Goal: Transaction & Acquisition: Purchase product/service

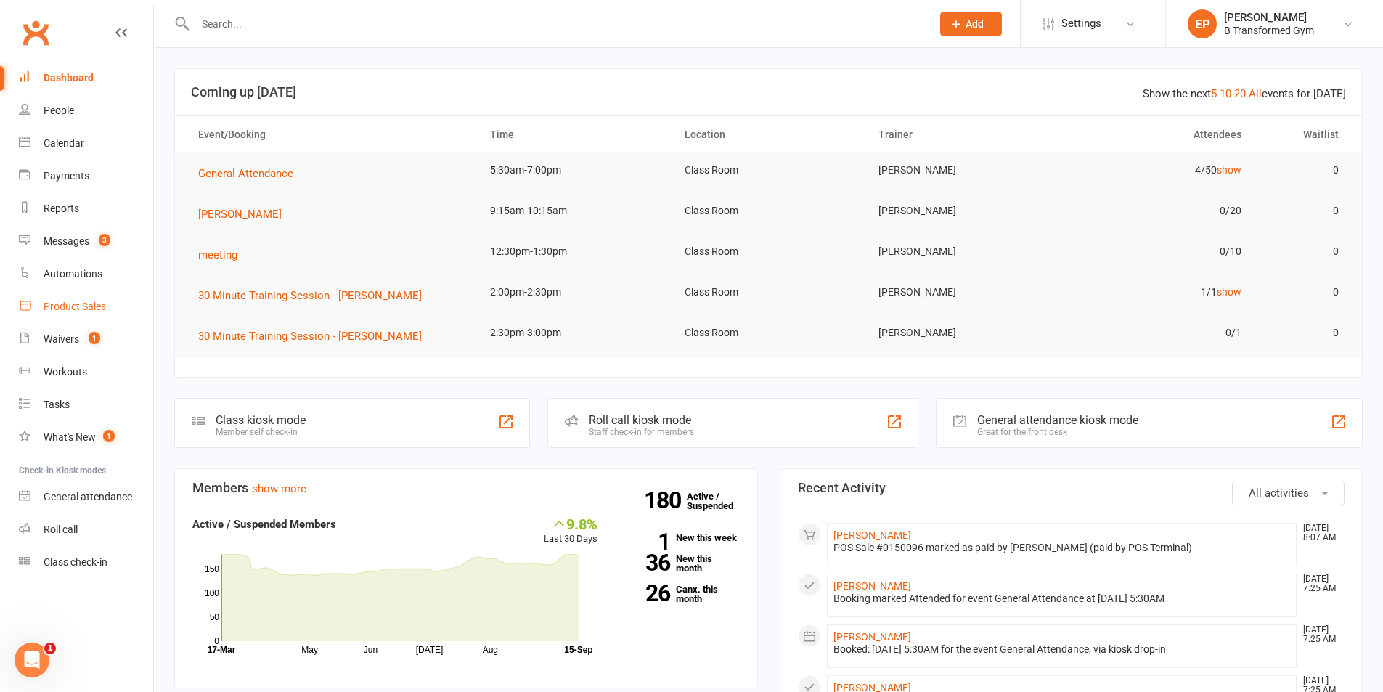
click at [70, 311] on div "Product Sales" at bounding box center [75, 307] width 62 height 12
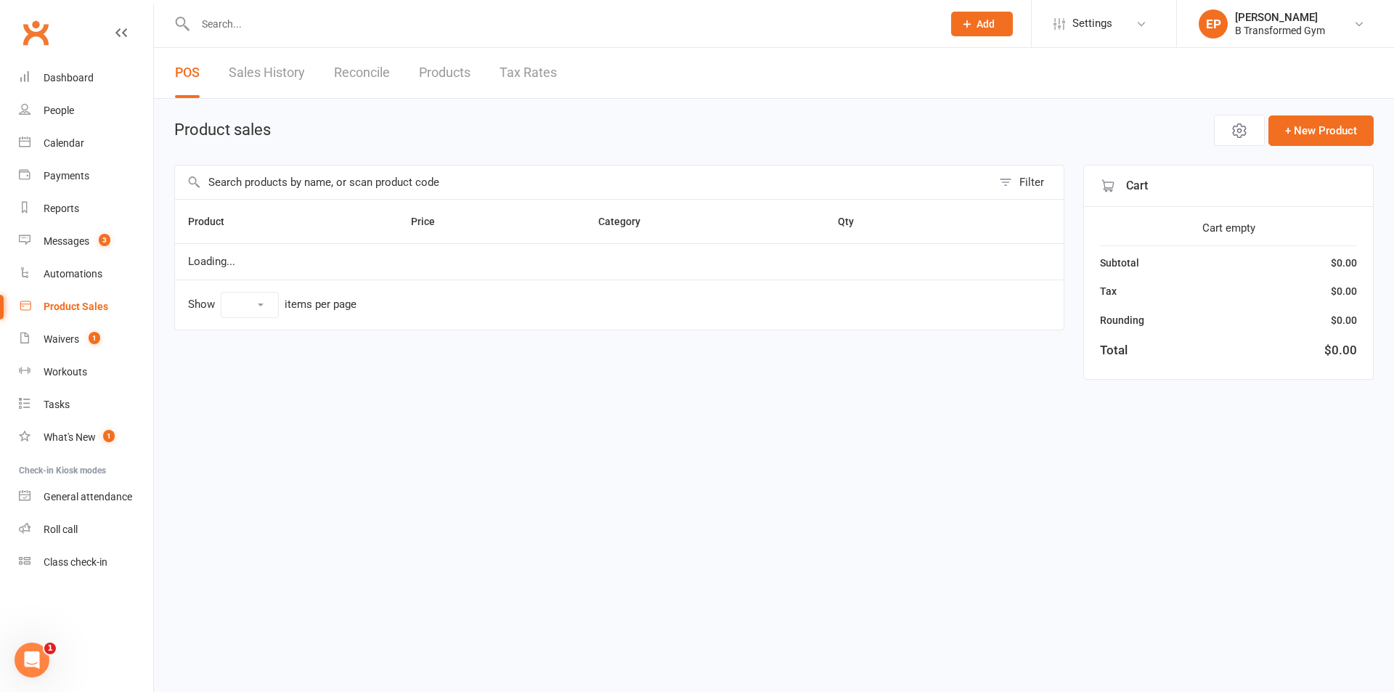
select select "10"
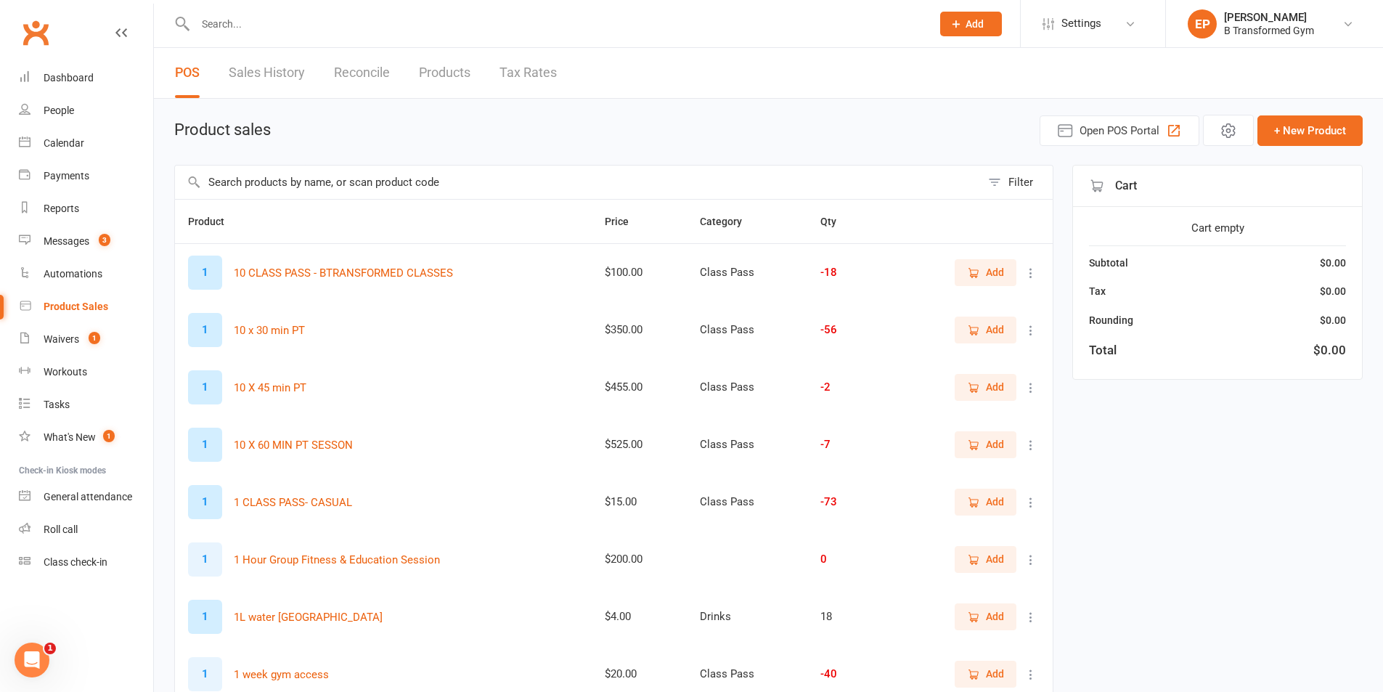
click at [268, 176] on input "text" at bounding box center [578, 182] width 806 height 33
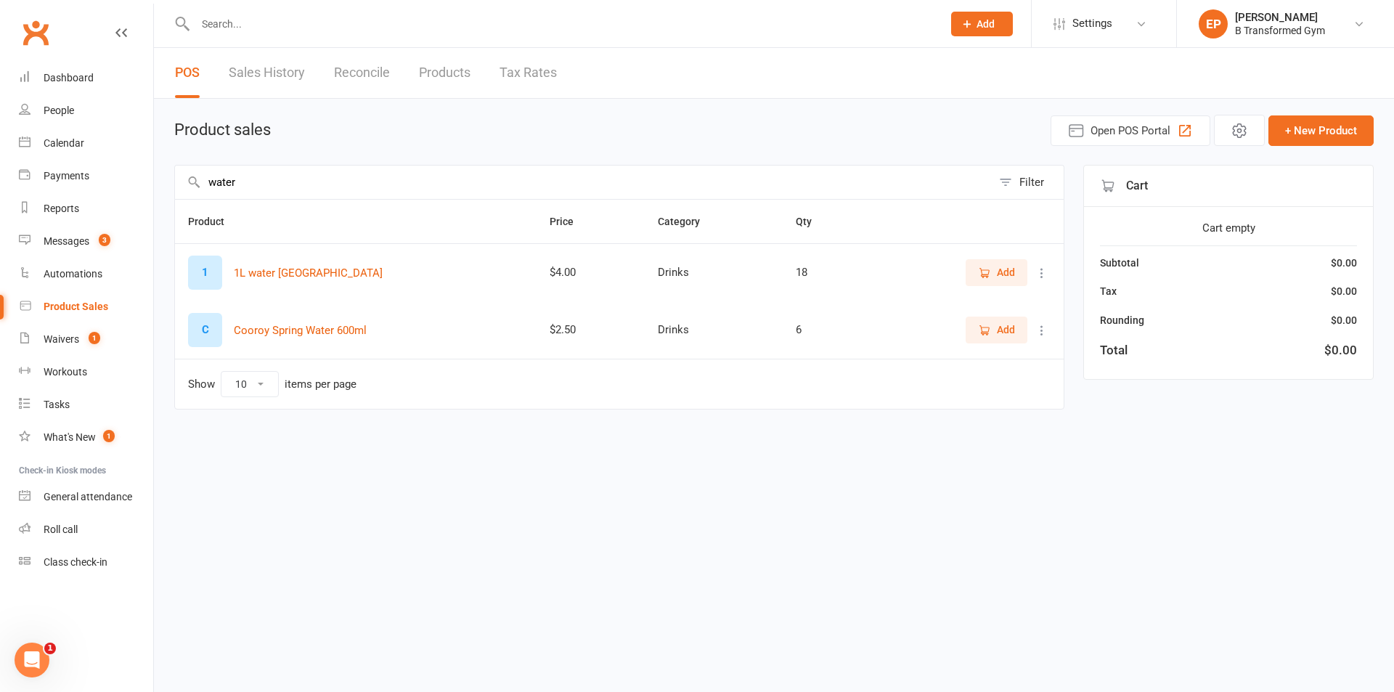
type input "water"
click at [984, 325] on icon "button" at bounding box center [984, 330] width 13 height 13
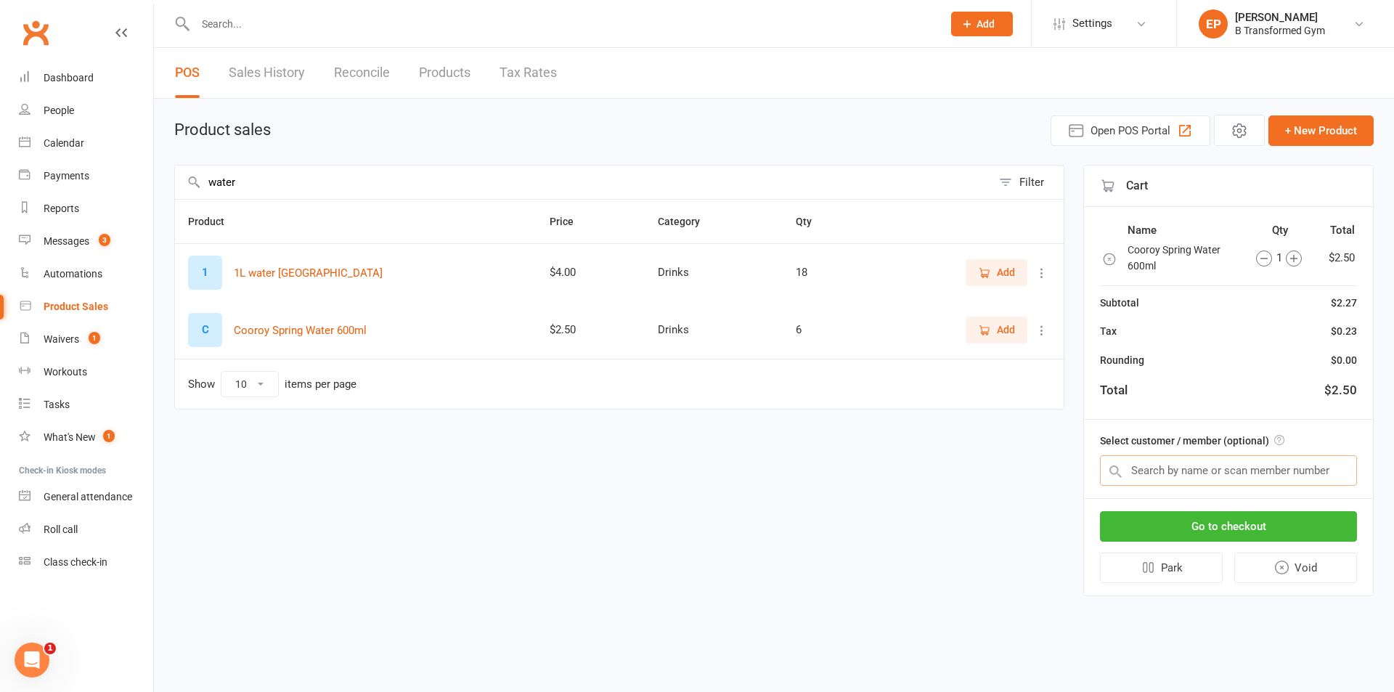
drag, startPoint x: 1180, startPoint y: 471, endPoint x: 1151, endPoint y: 463, distance: 30.1
click at [1177, 471] on input "text" at bounding box center [1228, 470] width 257 height 31
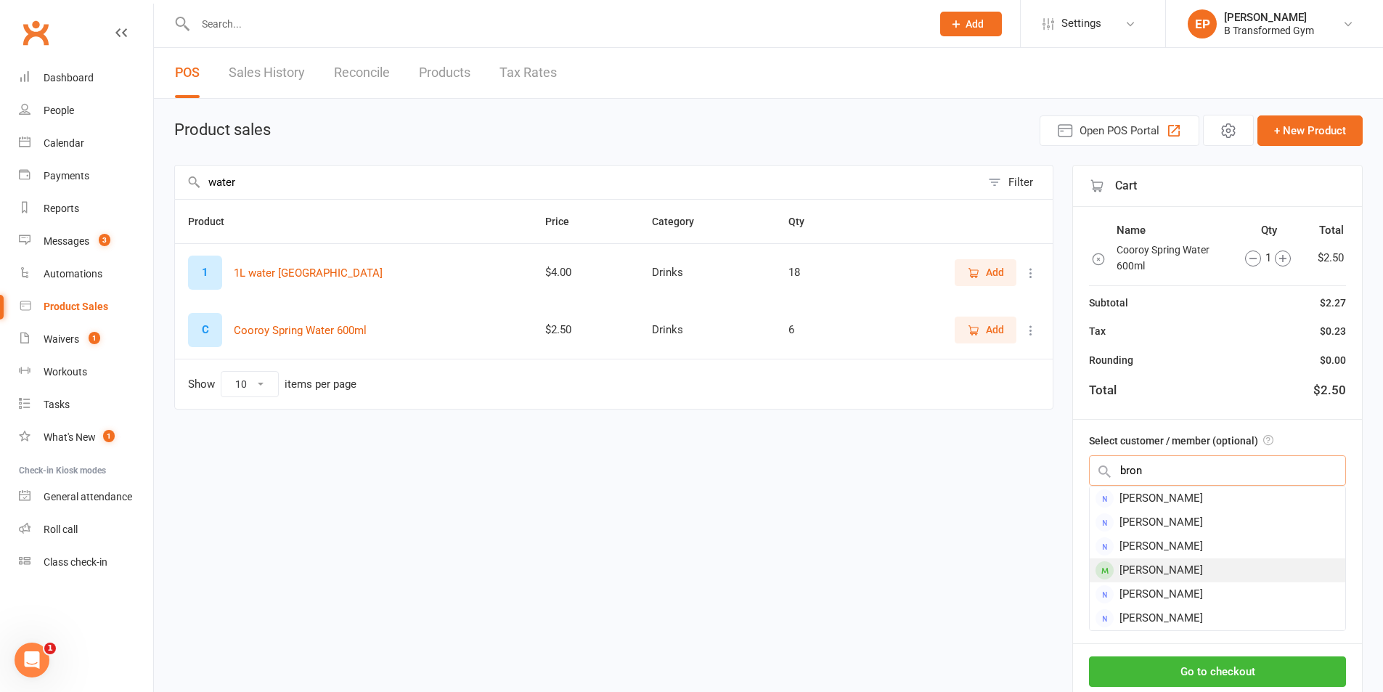
type input "bron"
click at [1145, 572] on div "[PERSON_NAME]" at bounding box center [1218, 570] width 256 height 24
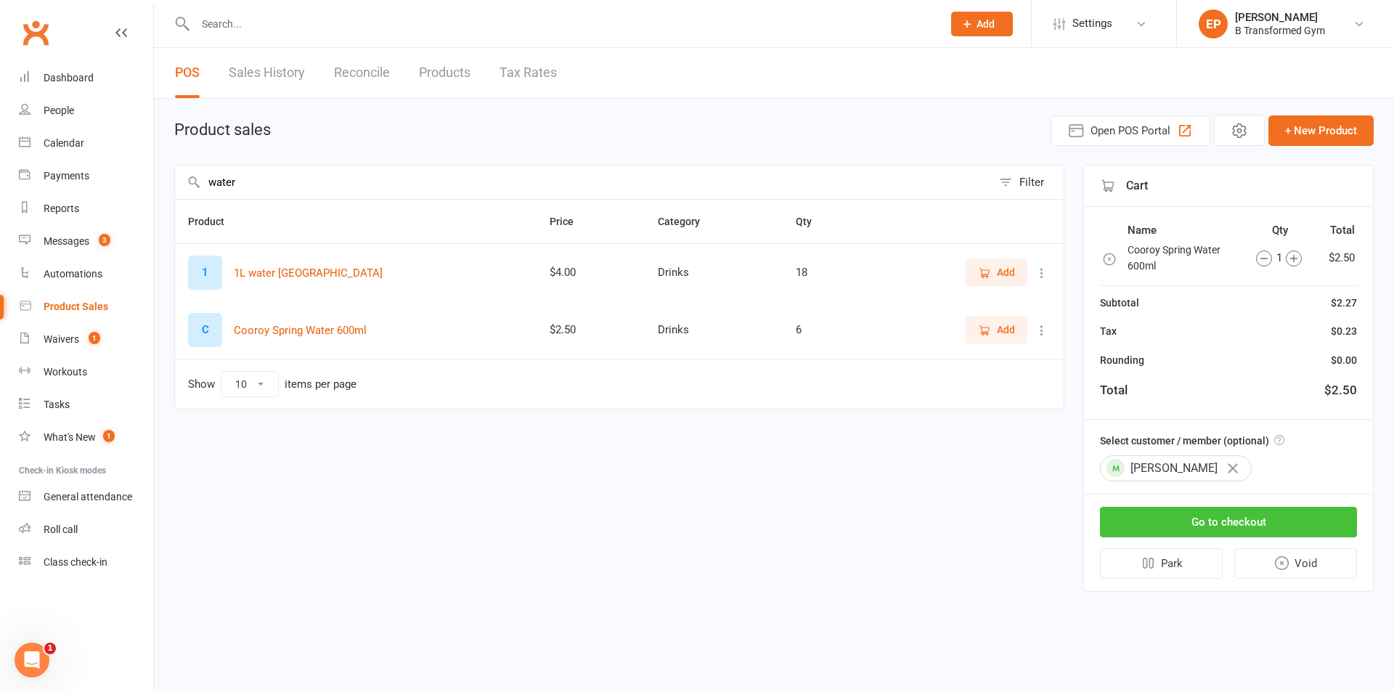
click at [1164, 522] on button "Go to checkout" at bounding box center [1228, 522] width 257 height 31
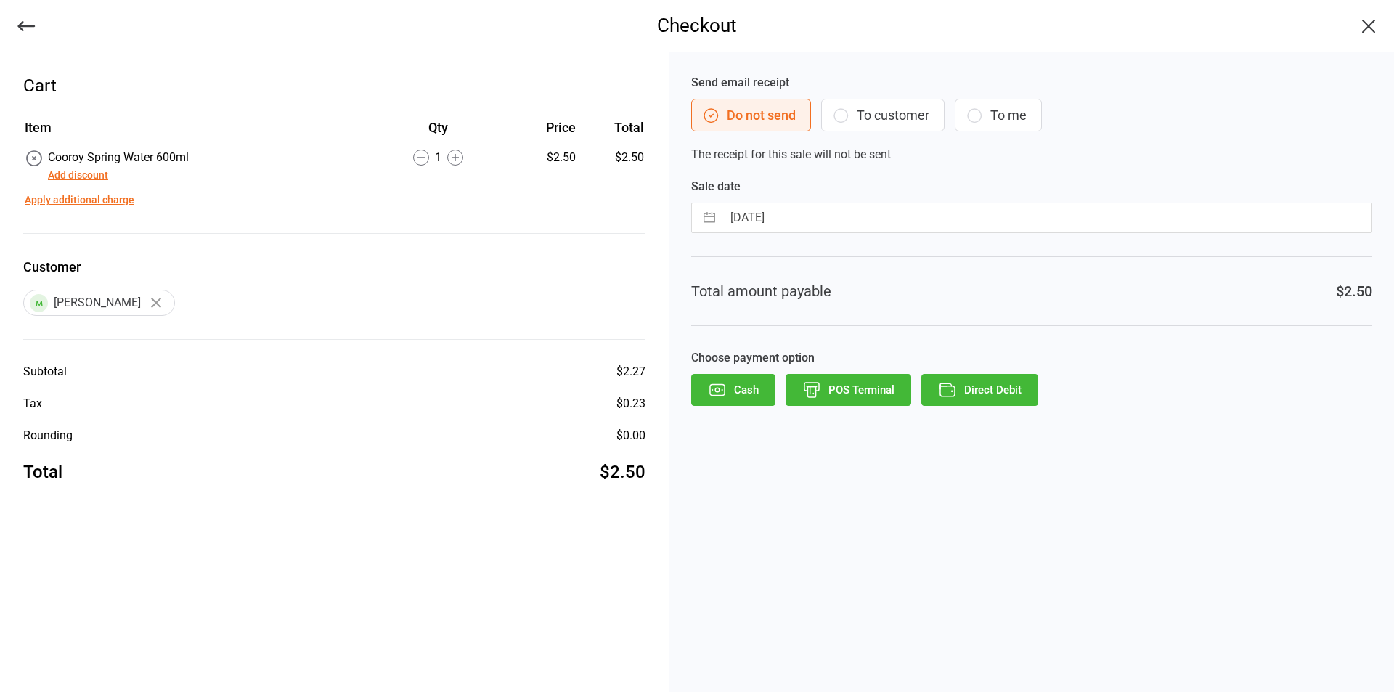
click at [733, 386] on button "Cash" at bounding box center [733, 390] width 84 height 32
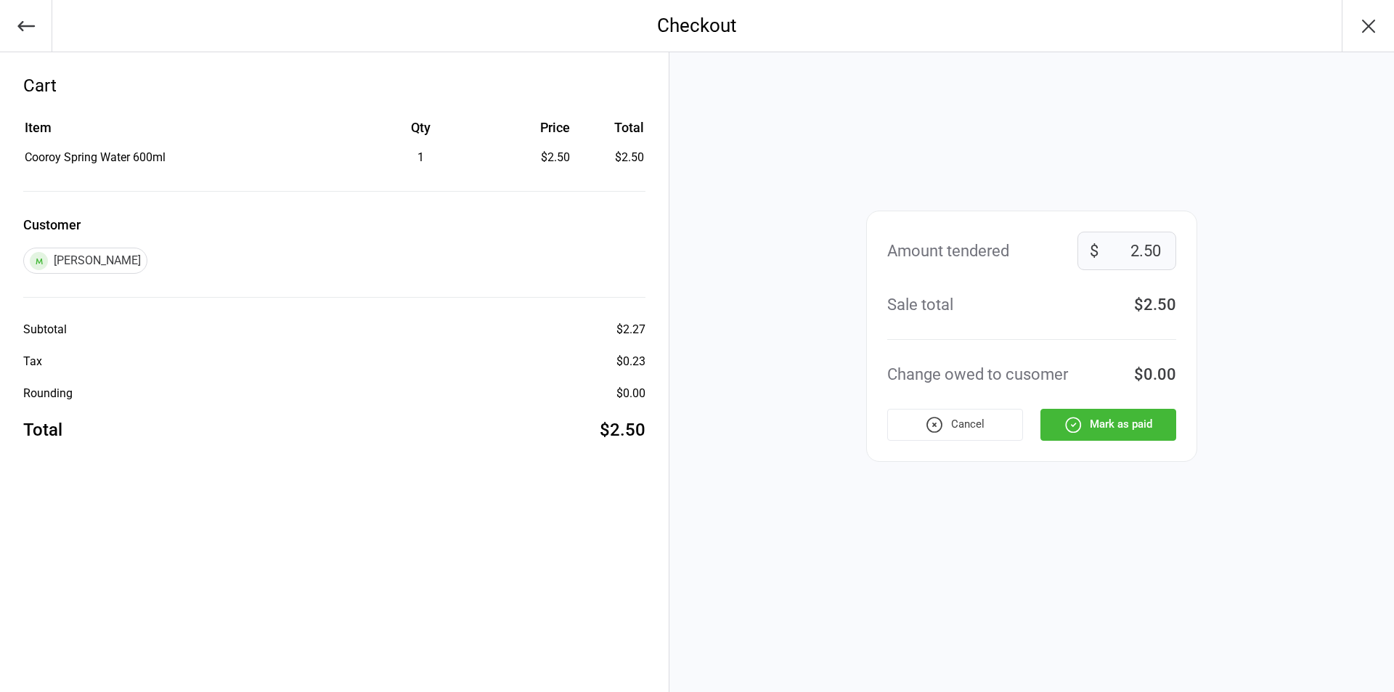
drag, startPoint x: 1098, startPoint y: 423, endPoint x: 1083, endPoint y: 418, distance: 15.2
click at [1097, 423] on button "Mark as paid" at bounding box center [1109, 425] width 136 height 32
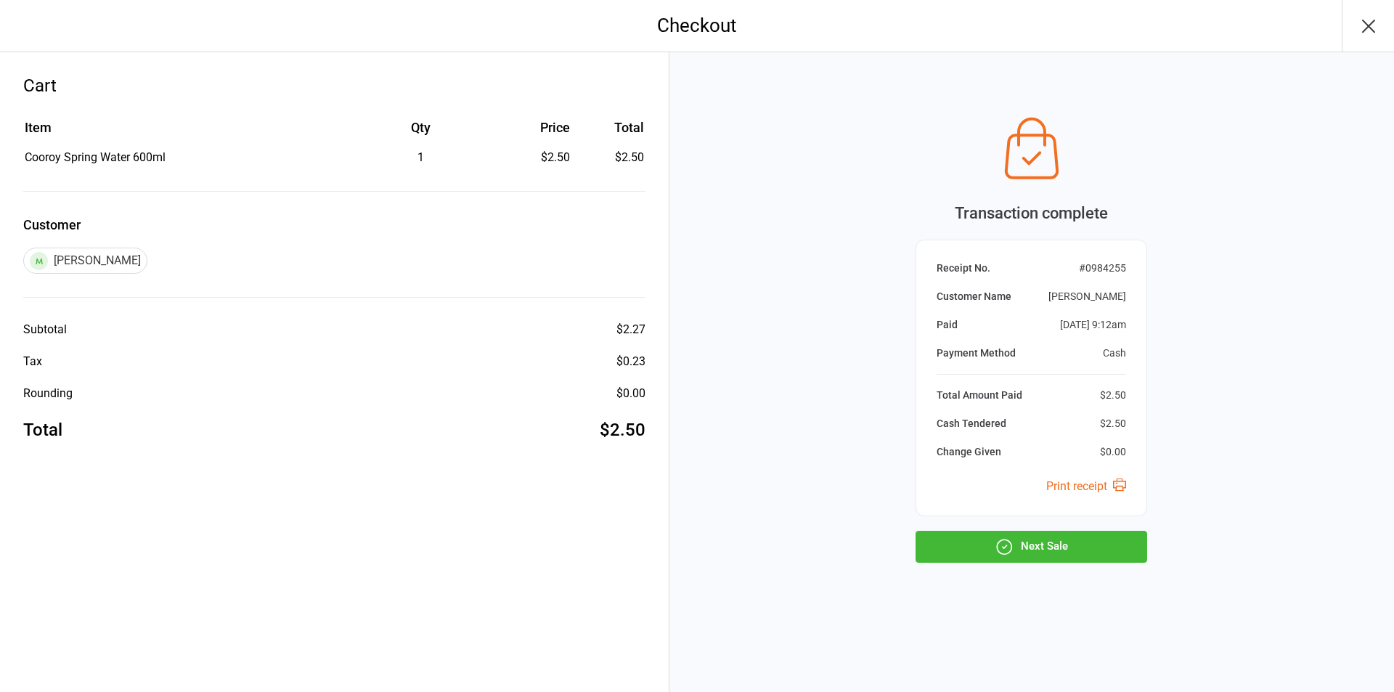
click at [1084, 542] on button "Next Sale" at bounding box center [1032, 547] width 232 height 32
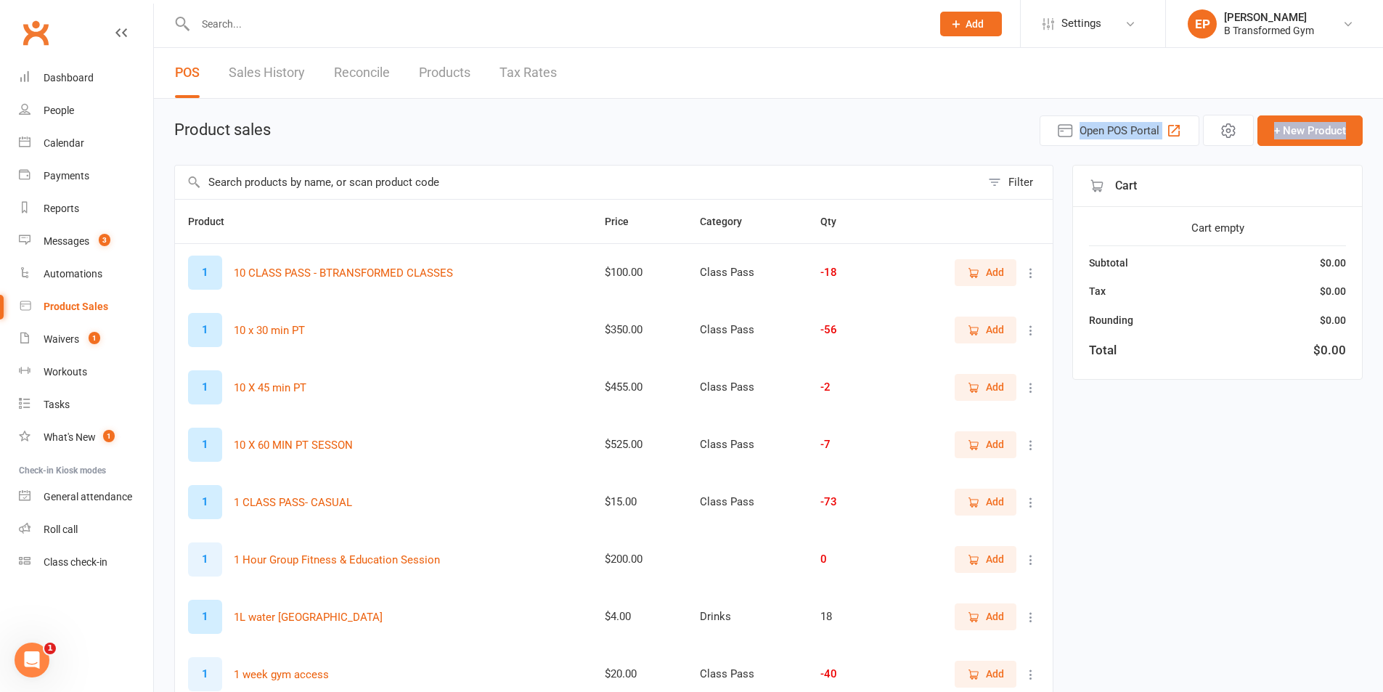
click at [295, 156] on main "Product sales Open POS Portal + New Product Filter Product Price Category Qty 1…" at bounding box center [768, 502] width 1189 height 774
click at [65, 139] on div "Calendar" at bounding box center [64, 143] width 41 height 12
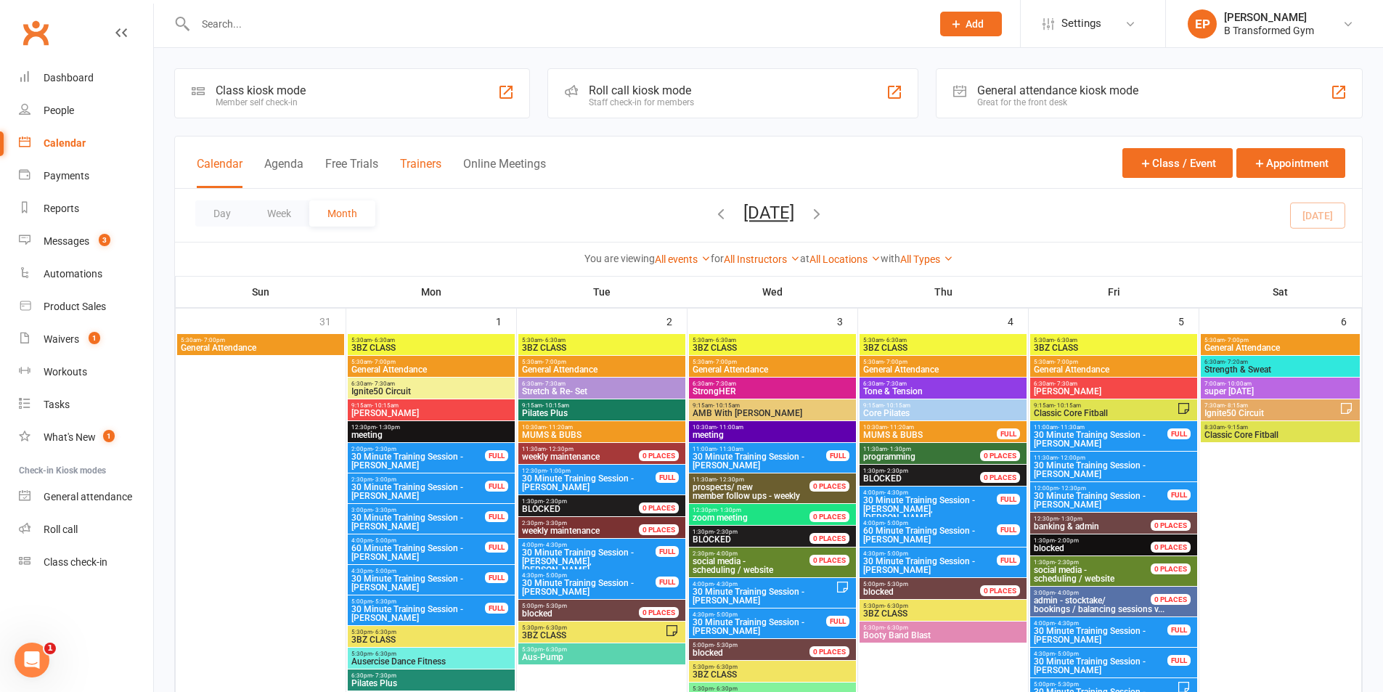
click at [431, 166] on button "Trainers" at bounding box center [420, 172] width 41 height 31
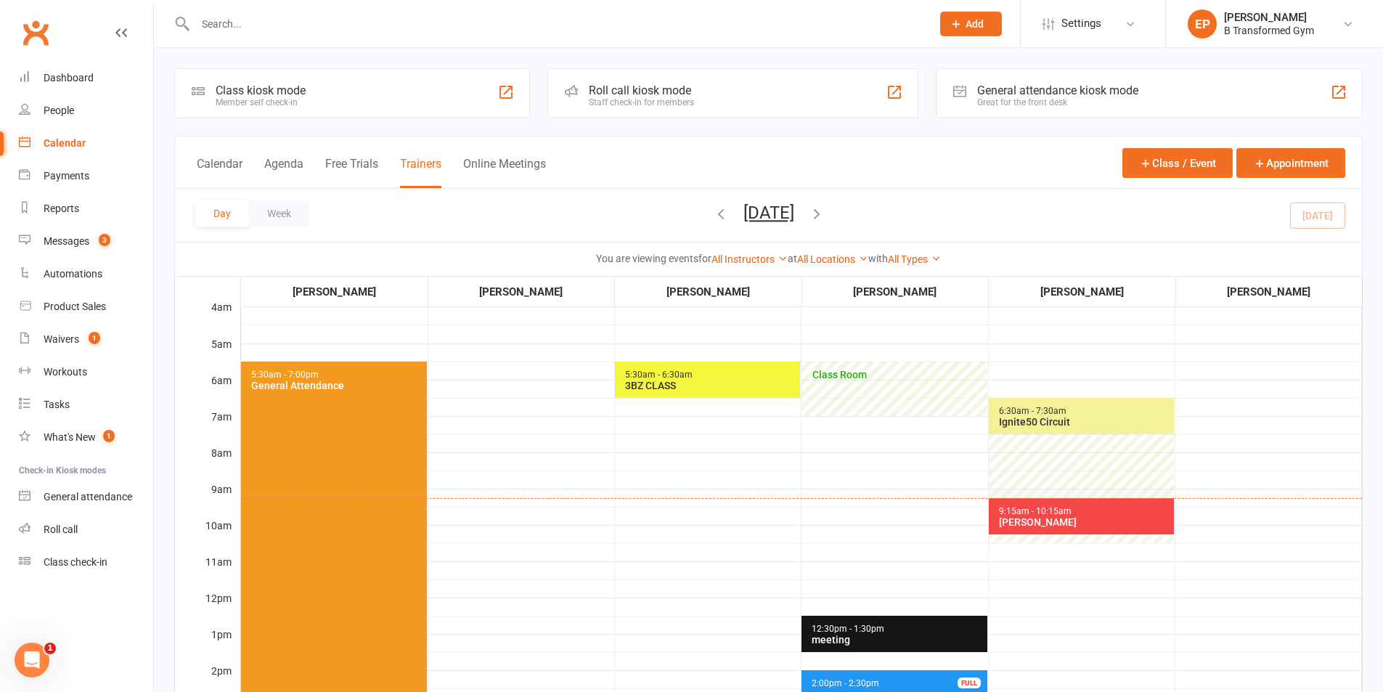
click at [1089, 519] on div "[PERSON_NAME]" at bounding box center [1085, 522] width 173 height 12
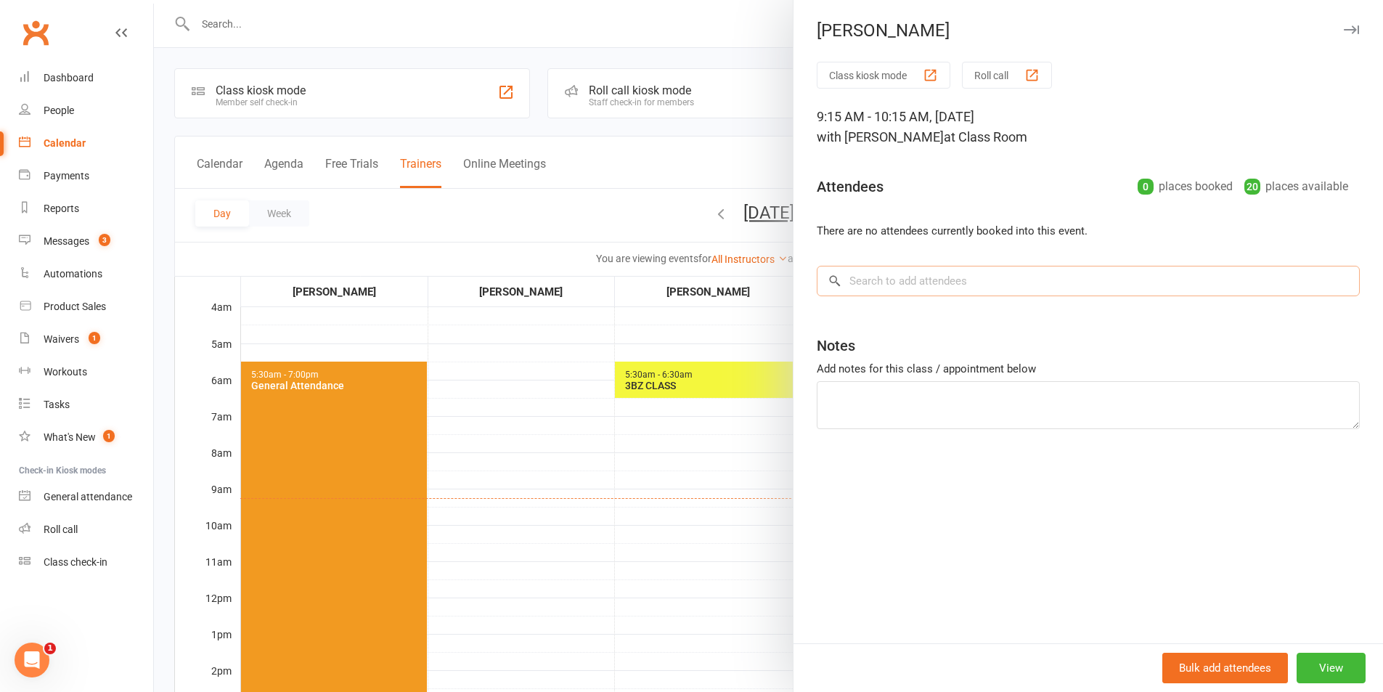
click at [878, 280] on input "search" at bounding box center [1088, 281] width 543 height 31
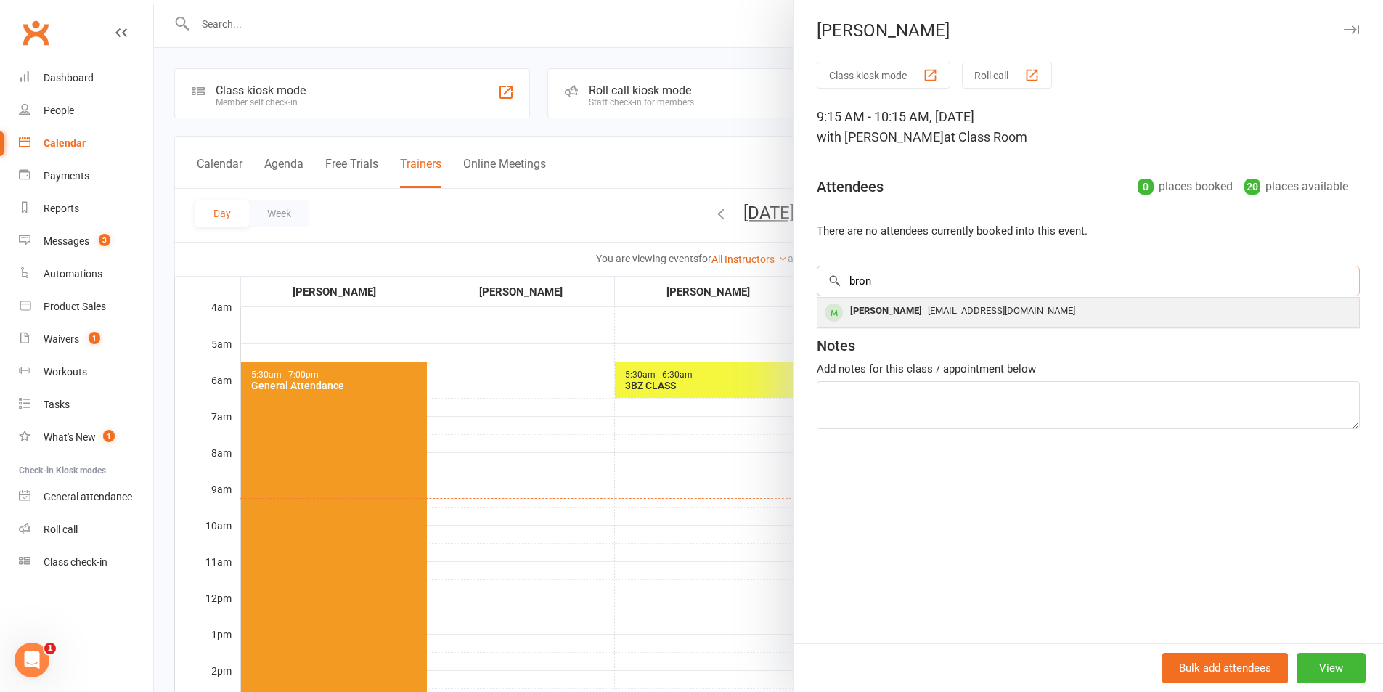
type input "bron"
click at [908, 315] on div "[PERSON_NAME]" at bounding box center [887, 311] width 84 height 21
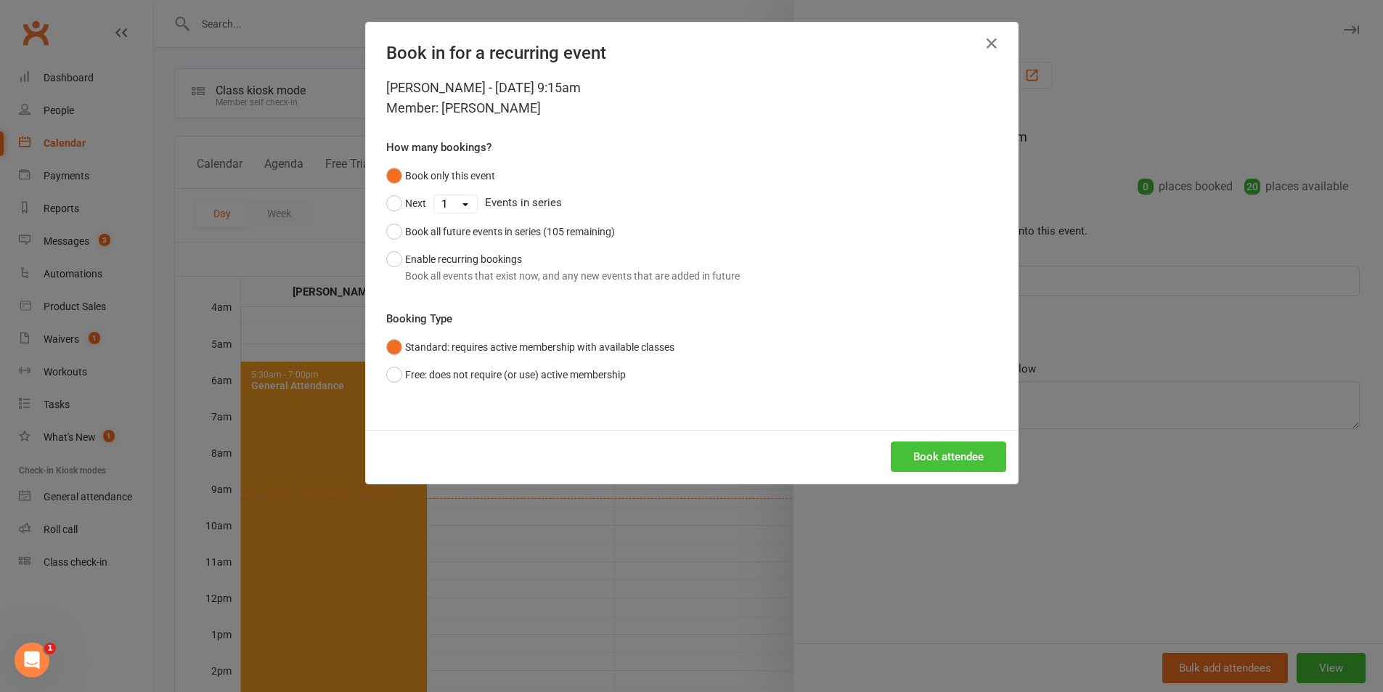
click at [912, 452] on button "Book attendee" at bounding box center [948, 457] width 115 height 31
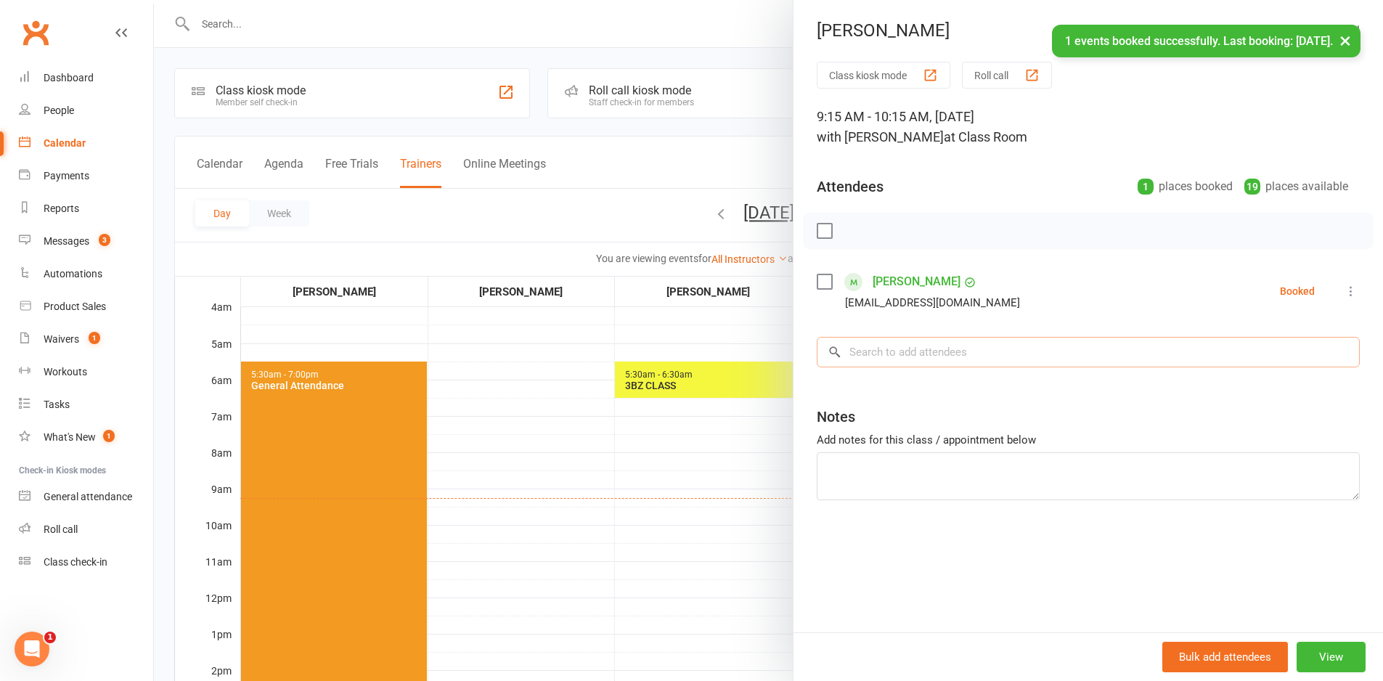
click at [991, 357] on input "search" at bounding box center [1088, 352] width 543 height 31
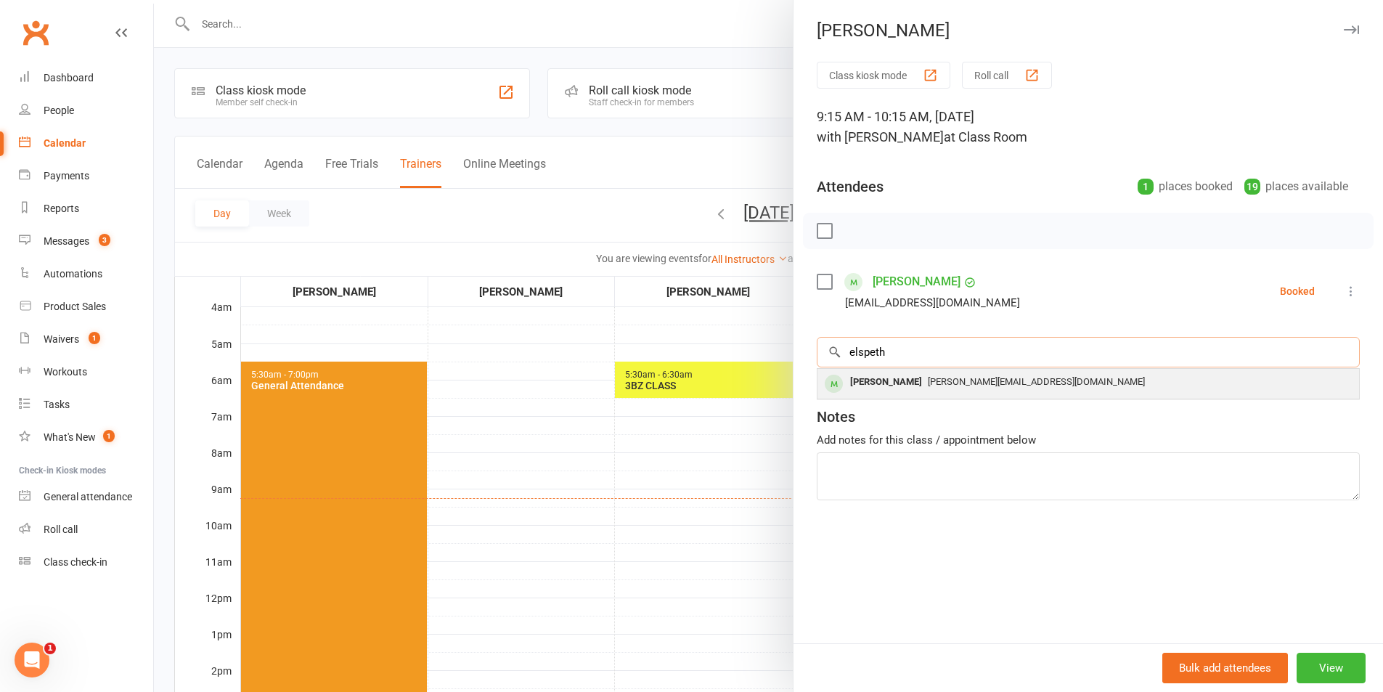
type input "elspeth"
click at [976, 378] on span "[PERSON_NAME][EMAIL_ADDRESS][DOMAIN_NAME]" at bounding box center [1036, 381] width 217 height 11
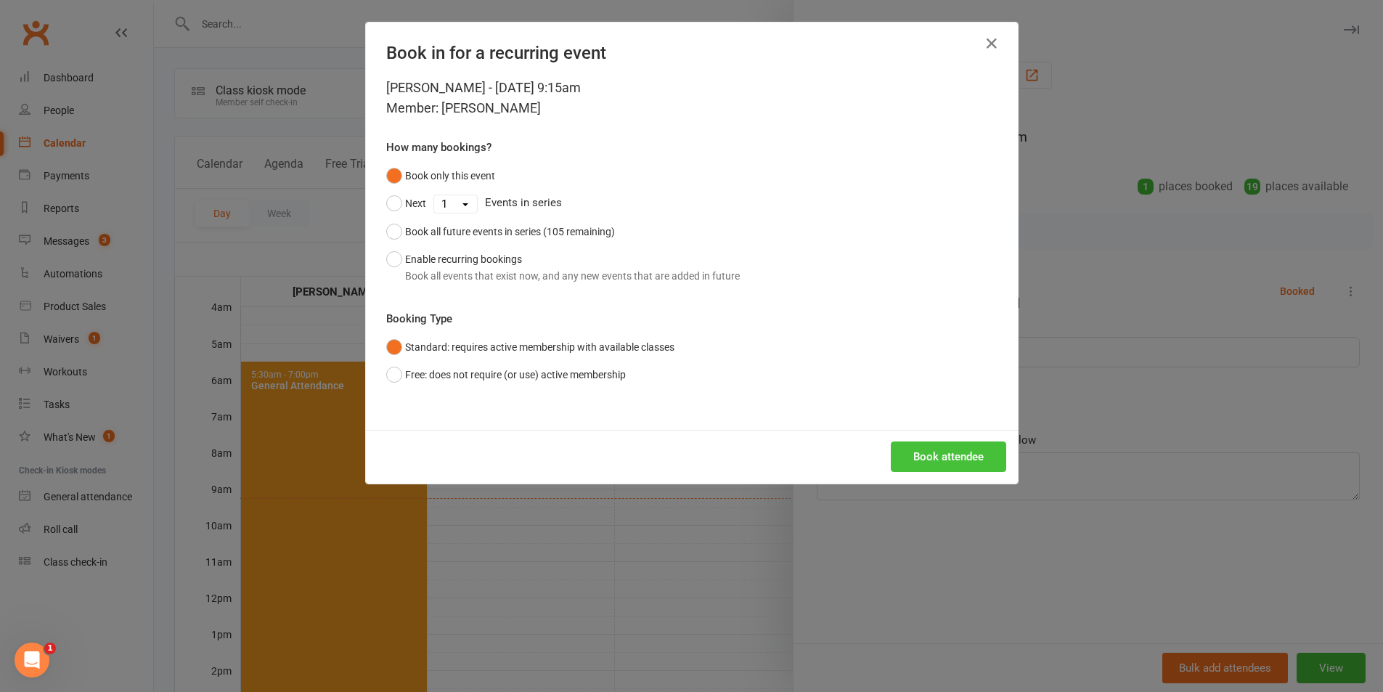
click at [916, 453] on button "Book attendee" at bounding box center [948, 457] width 115 height 31
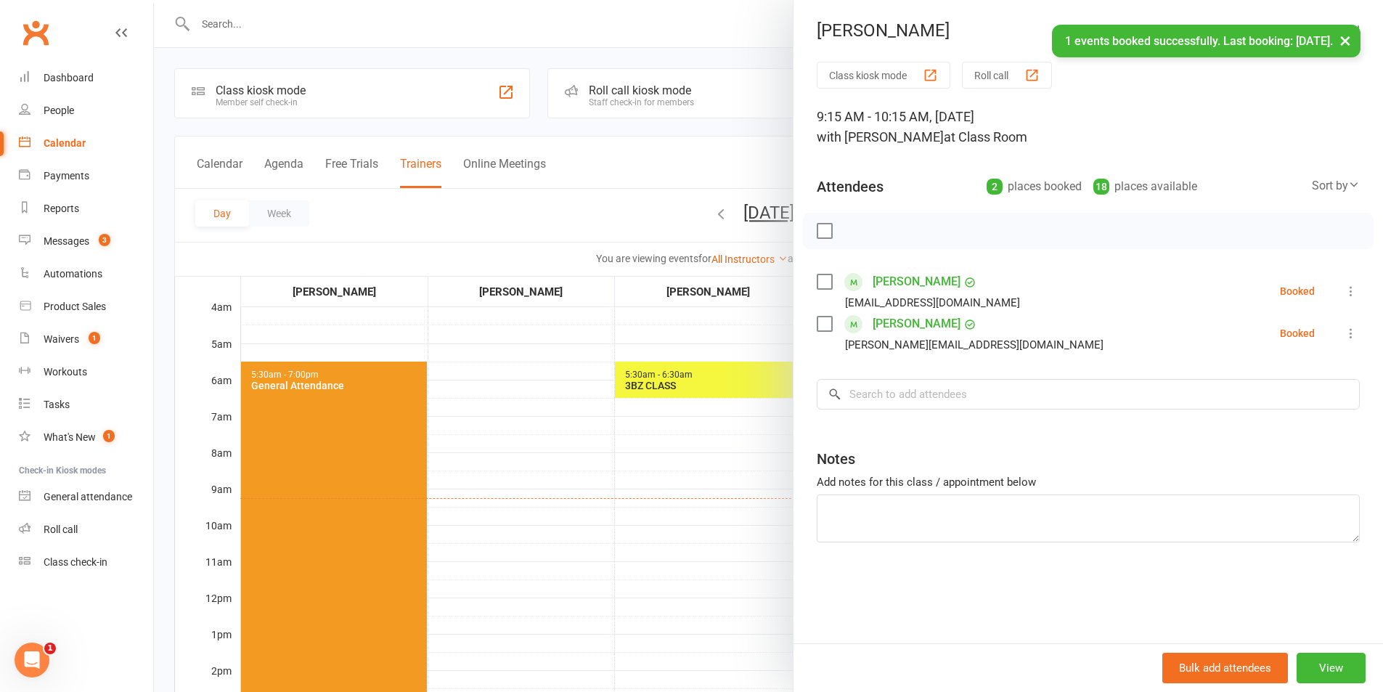
click at [821, 227] on label at bounding box center [824, 231] width 15 height 15
click at [850, 236] on icon "button" at bounding box center [857, 231] width 16 height 16
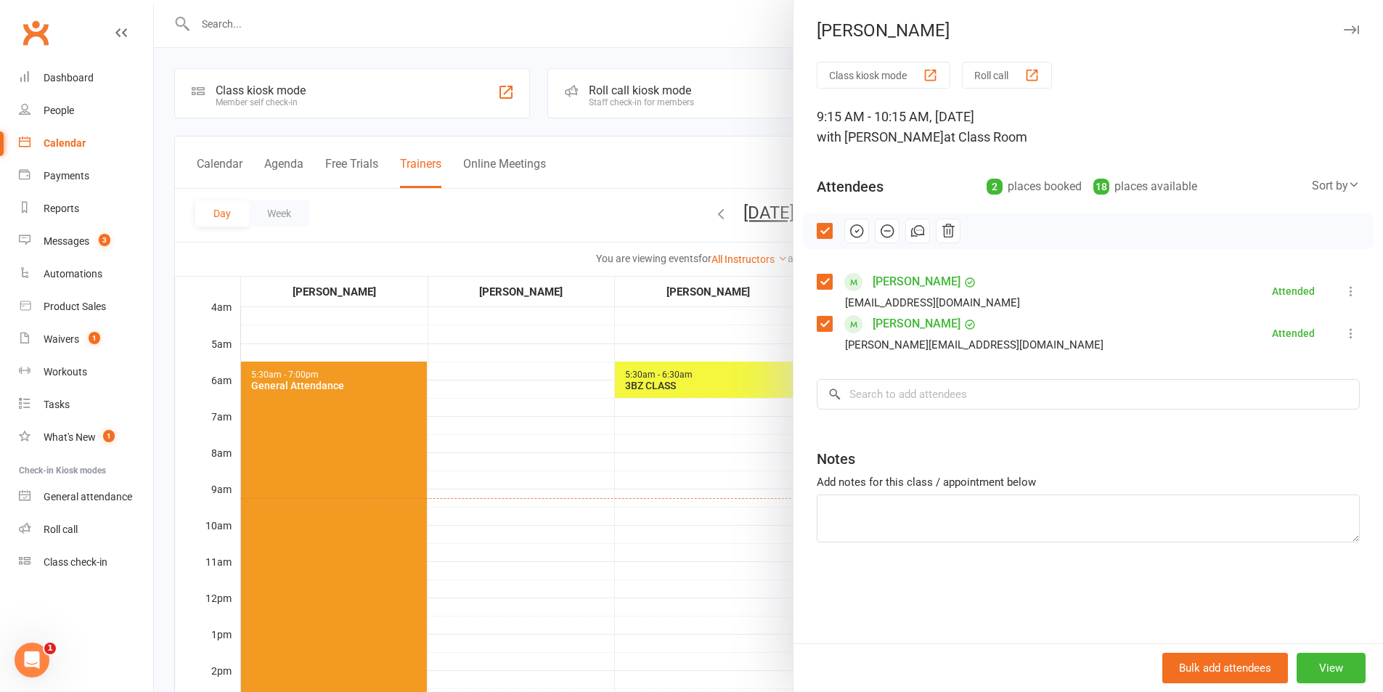
click at [497, 11] on div at bounding box center [768, 346] width 1229 height 692
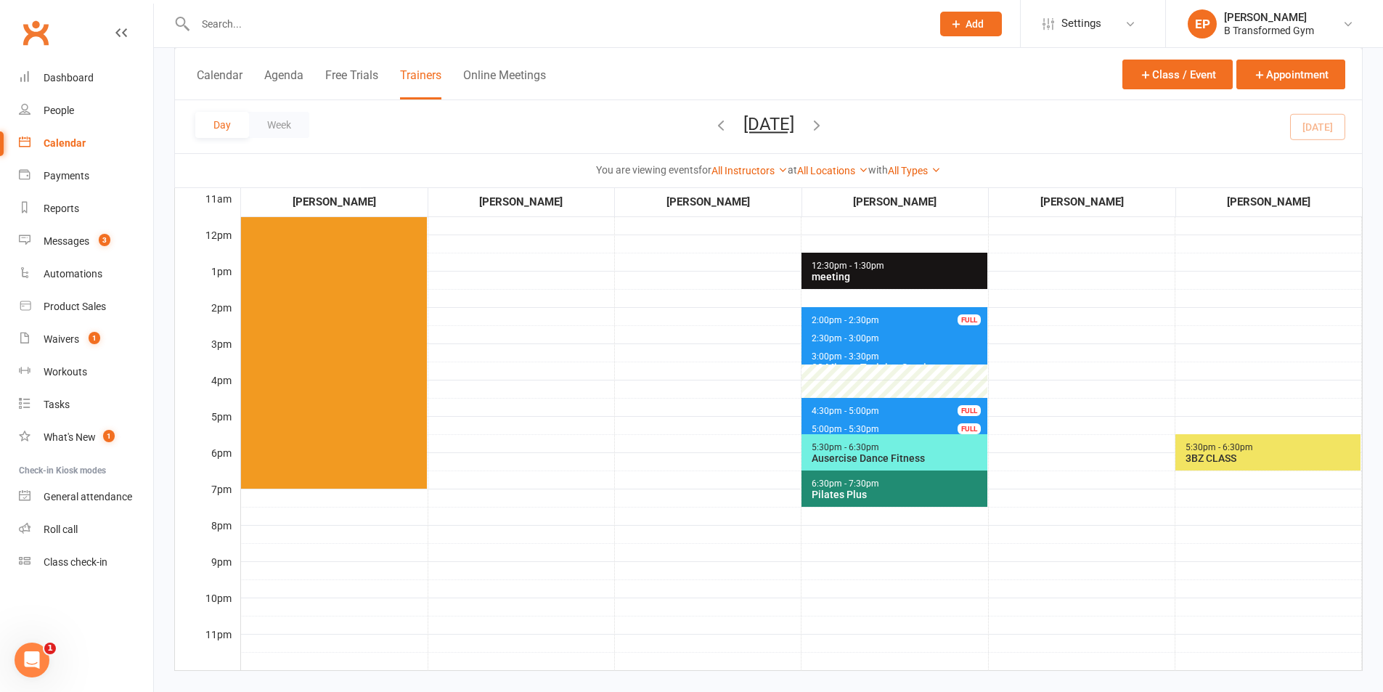
scroll to position [73, 0]
